Goal: Navigation & Orientation: Find specific page/section

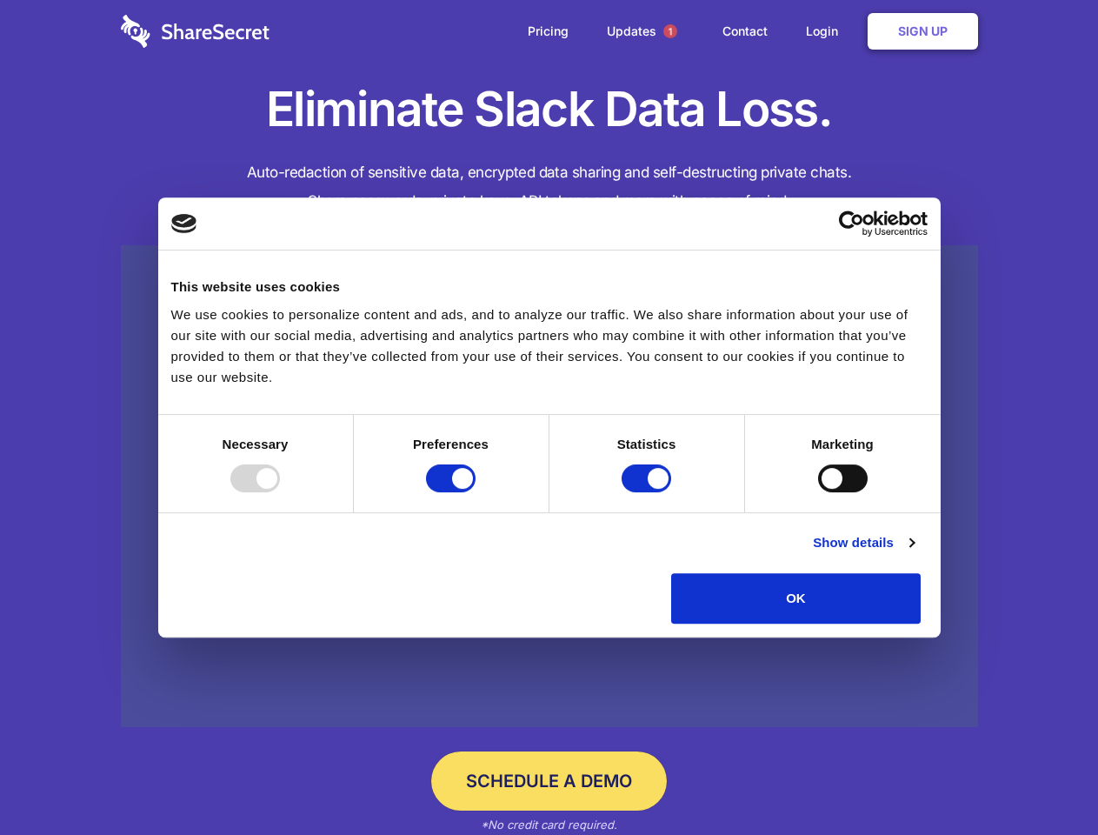
click at [280, 492] on div at bounding box center [255, 478] width 50 height 28
click at [476, 492] on input "Preferences" at bounding box center [451, 478] width 50 height 28
checkbox input "false"
click at [649, 492] on input "Statistics" at bounding box center [647, 478] width 50 height 28
checkbox input "false"
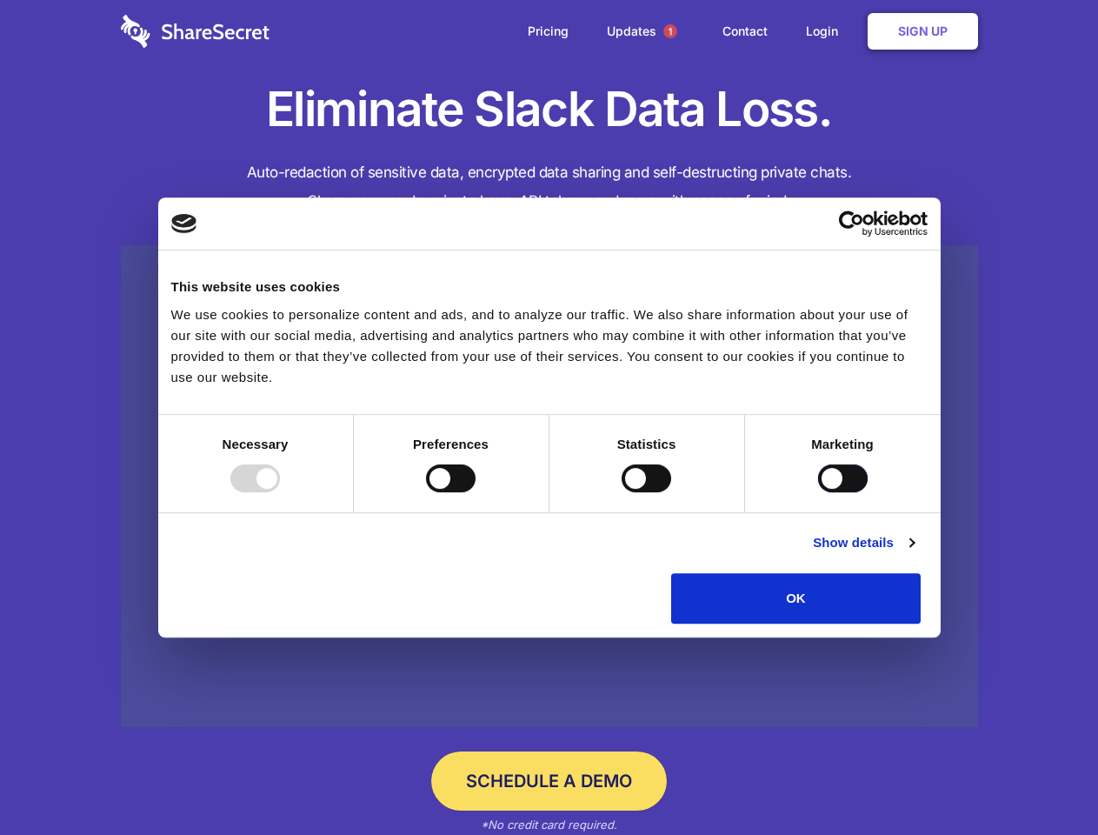
click at [818, 492] on input "Marketing" at bounding box center [843, 478] width 50 height 28
checkbox input "true"
click at [914, 553] on link "Show details" at bounding box center [863, 542] width 101 height 21
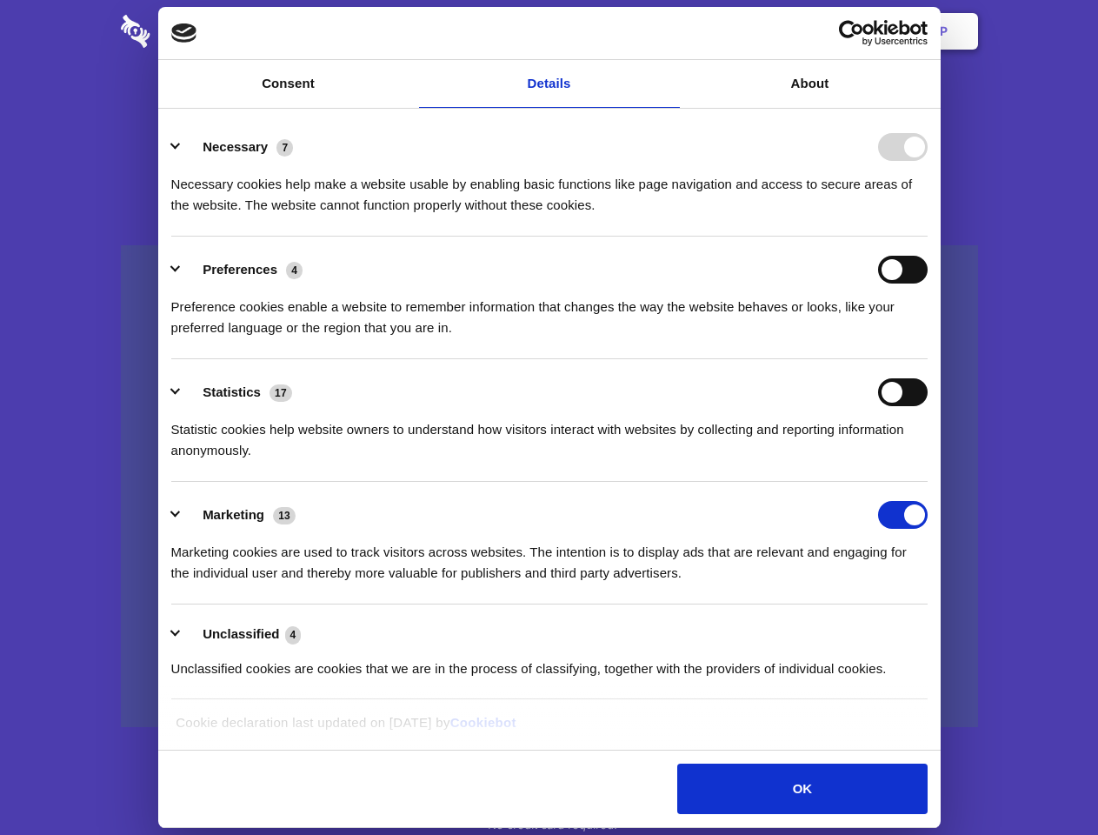
click at [928, 237] on li "Necessary 7 Necessary cookies help make a website usable by enabling basic func…" at bounding box center [549, 175] width 757 height 123
click at [670, 31] on span "1" at bounding box center [670, 31] width 14 height 14
